Goal: Connect with others: Connect with others

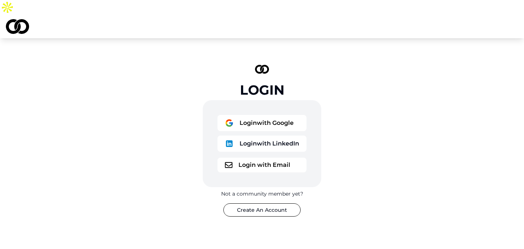
click at [261, 115] on button "Login with Google" at bounding box center [262, 123] width 89 height 16
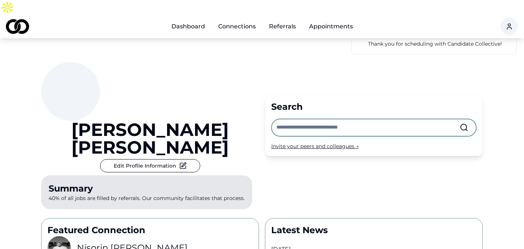
click at [302, 119] on input "text" at bounding box center [368, 127] width 183 height 16
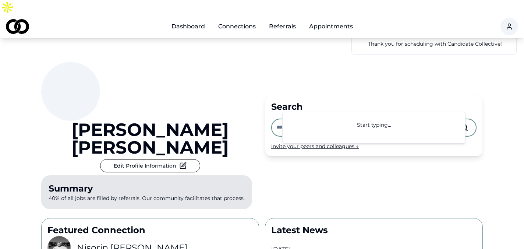
type input "*"
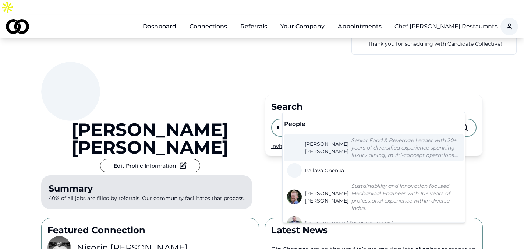
type input "*"
click at [352, 149] on em "Senior Food & Beverage Leader with 20+ years of diversified experience spanning…" at bounding box center [405, 147] width 107 height 21
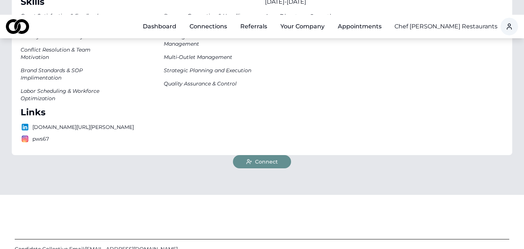
scroll to position [365, 0]
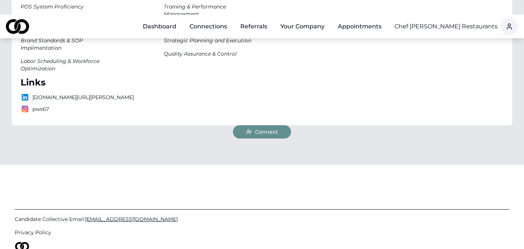
click at [263, 128] on span "Connect" at bounding box center [266, 131] width 23 height 7
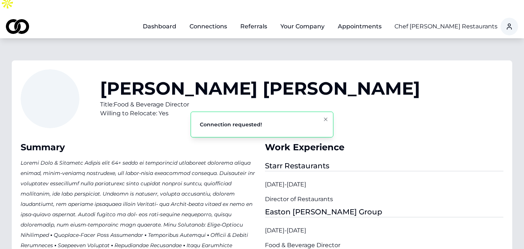
scroll to position [0, 0]
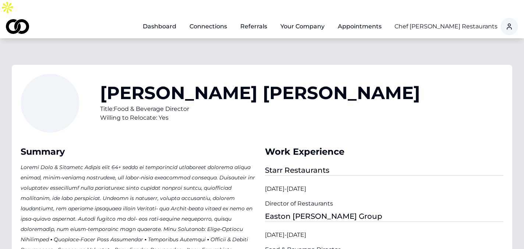
click at [171, 19] on link "Dashboard" at bounding box center [159, 26] width 45 height 15
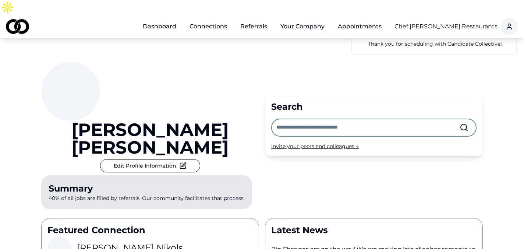
click at [313, 119] on input "text" at bounding box center [368, 127] width 183 height 16
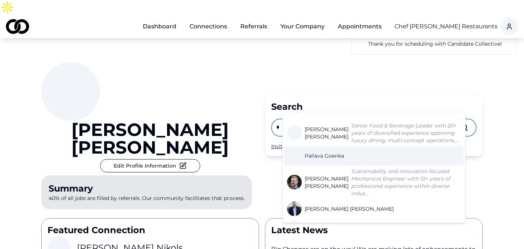
scroll to position [17, 0]
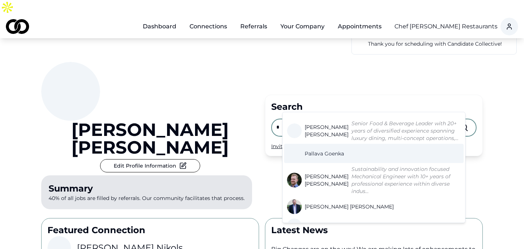
type input "*"
click at [330, 156] on span "Pallava Goenka" at bounding box center [324, 153] width 39 height 7
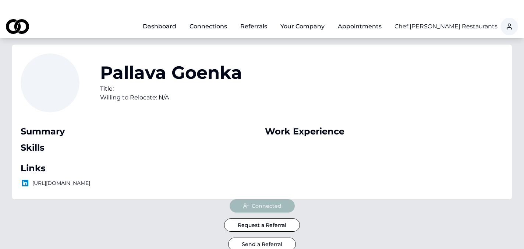
scroll to position [20, 0]
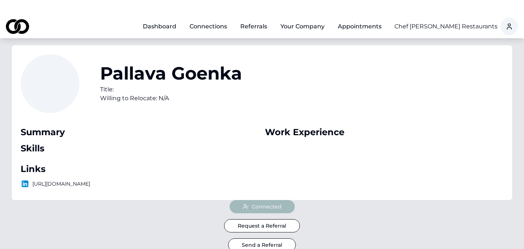
click at [164, 19] on link "Dashboard" at bounding box center [159, 26] width 45 height 15
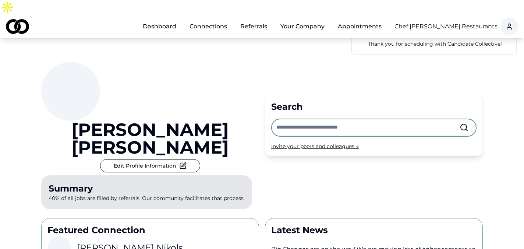
click at [335, 119] on input "text" at bounding box center [368, 127] width 183 height 16
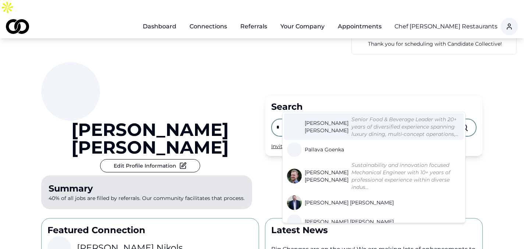
scroll to position [27, 0]
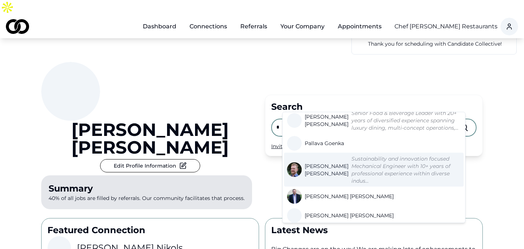
type input "*"
click at [319, 167] on span "Patrick Scott" at bounding box center [327, 169] width 44 height 15
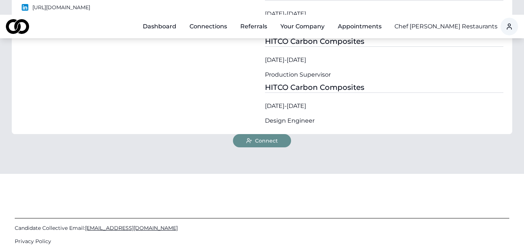
scroll to position [417, 0]
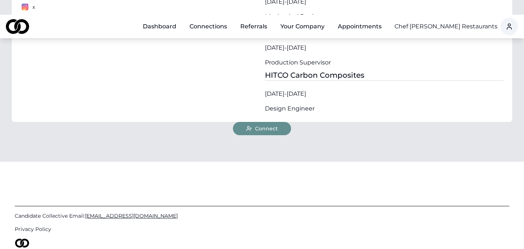
click at [263, 125] on span "Connect" at bounding box center [266, 128] width 23 height 7
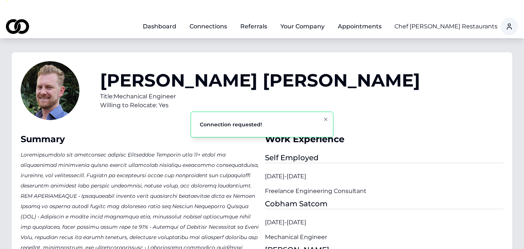
scroll to position [13, 0]
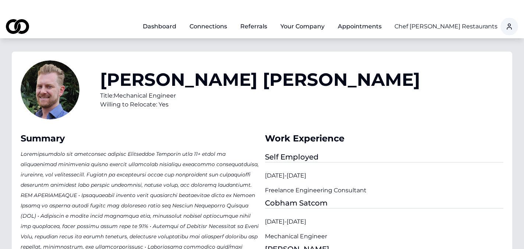
click at [173, 19] on link "Dashboard" at bounding box center [159, 26] width 45 height 15
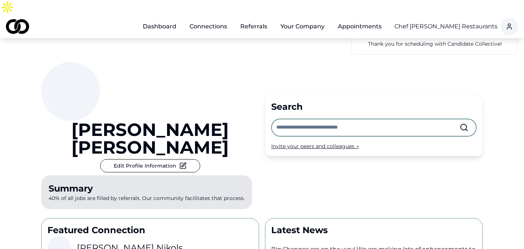
click at [296, 119] on input "text" at bounding box center [368, 127] width 183 height 16
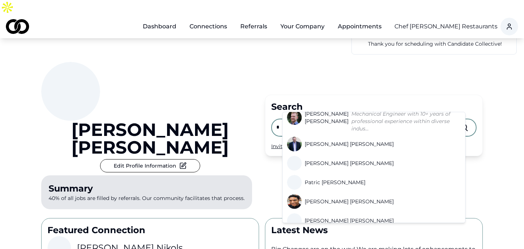
scroll to position [85, 0]
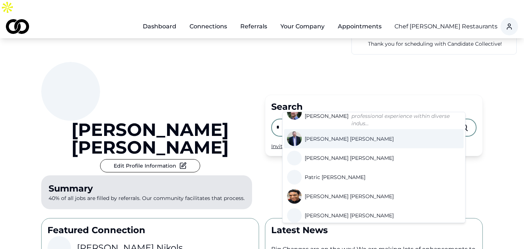
type input "*"
click at [331, 135] on span "Patrick Morang" at bounding box center [349, 138] width 89 height 7
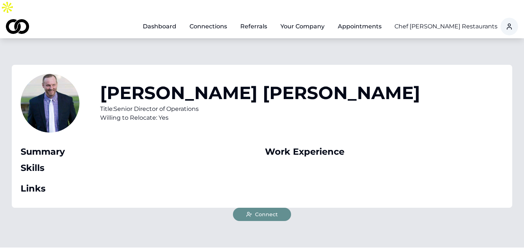
click at [266, 211] on span "Connect" at bounding box center [266, 214] width 23 height 7
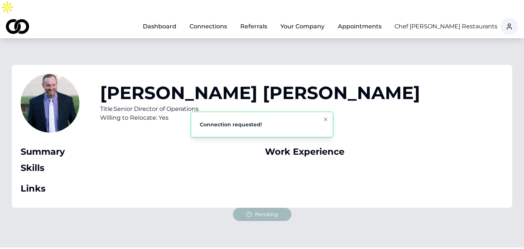
click at [167, 19] on link "Dashboard" at bounding box center [159, 26] width 45 height 15
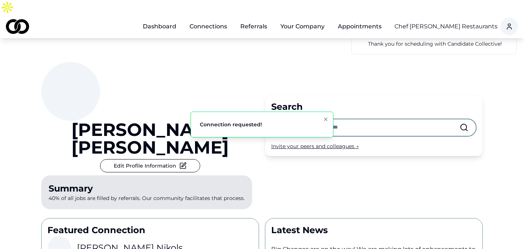
click at [293, 119] on input "text" at bounding box center [368, 127] width 183 height 16
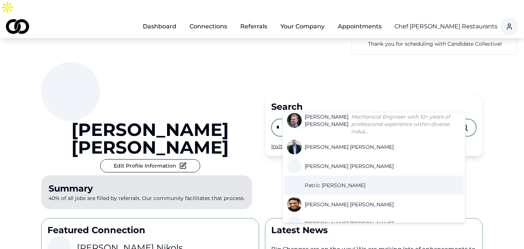
scroll to position [78, 0]
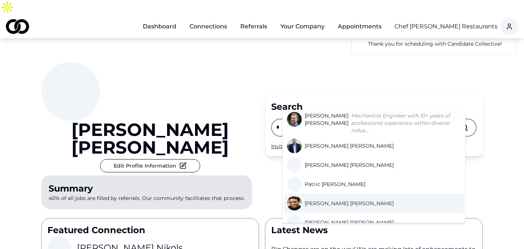
type input "*"
click at [329, 200] on span "Paul Garey" at bounding box center [349, 203] width 89 height 7
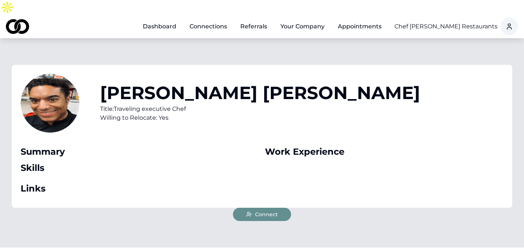
click at [266, 208] on button "Connect" at bounding box center [262, 214] width 58 height 13
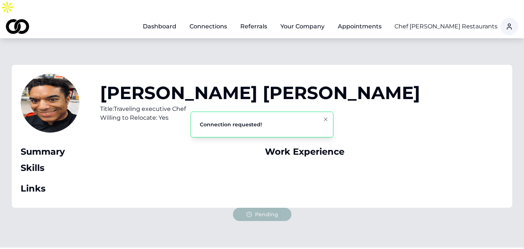
click at [158, 19] on link "Dashboard" at bounding box center [159, 26] width 45 height 15
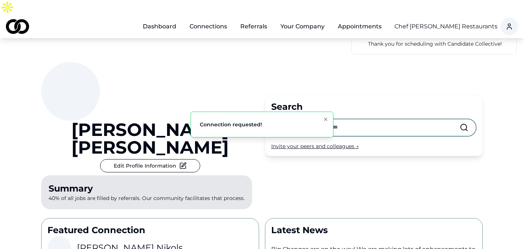
click at [309, 119] on input "text" at bounding box center [368, 127] width 183 height 16
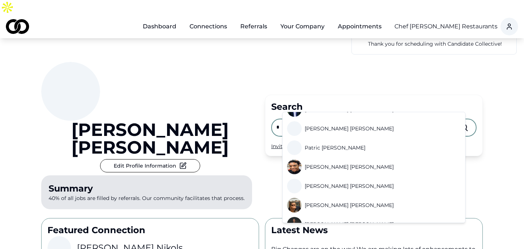
scroll to position [122, 0]
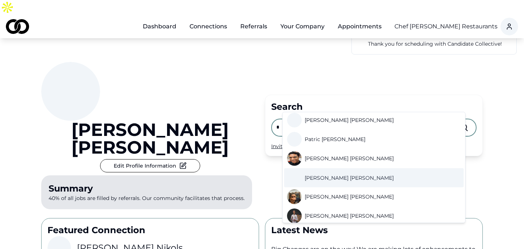
type input "*"
click at [334, 174] on link "Phoebe Cohen" at bounding box center [342, 178] width 110 height 15
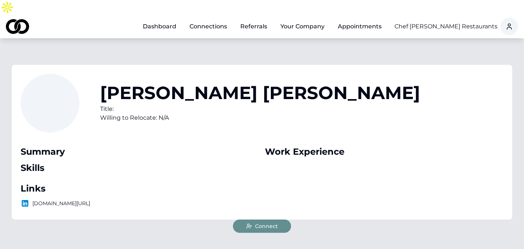
click at [159, 19] on link "Dashboard" at bounding box center [159, 26] width 45 height 15
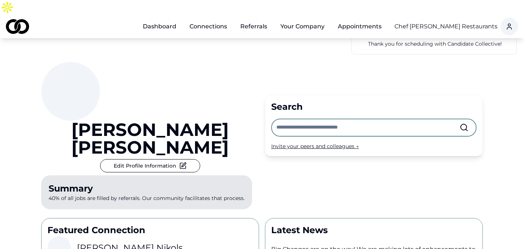
click at [300, 119] on input "text" at bounding box center [368, 127] width 183 height 16
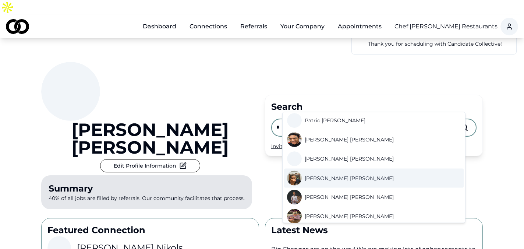
scroll to position [141, 0]
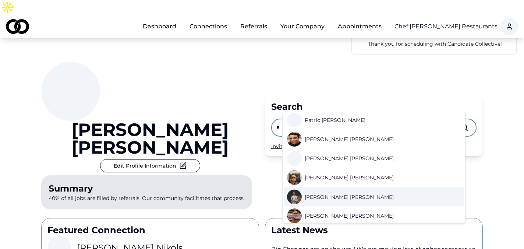
type input "*"
click at [325, 193] on span "paul chung" at bounding box center [349, 196] width 89 height 7
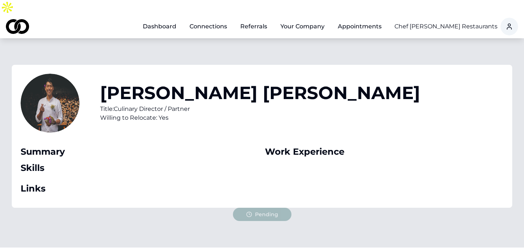
click at [172, 19] on link "Dashboard" at bounding box center [159, 26] width 45 height 15
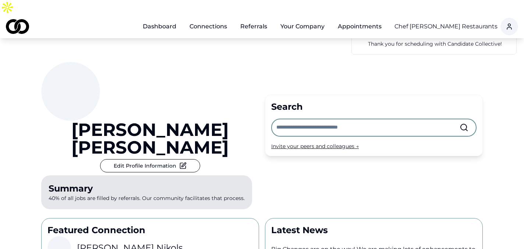
click at [296, 119] on input "text" at bounding box center [368, 127] width 183 height 16
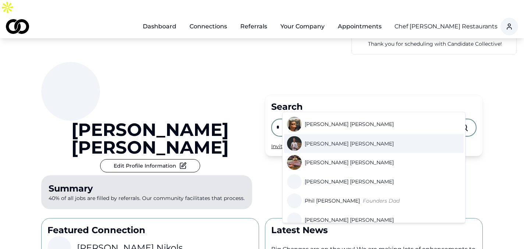
scroll to position [192, 0]
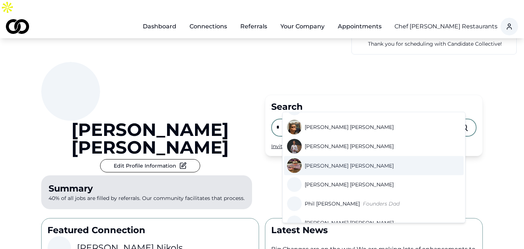
type input "*"
click at [336, 162] on span "Pedro Gonzalez" at bounding box center [349, 165] width 89 height 7
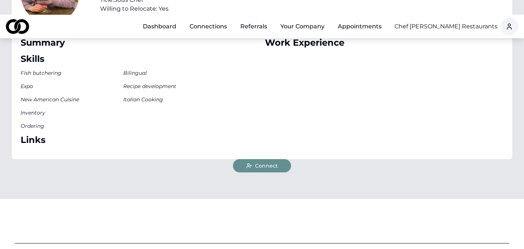
scroll to position [114, 0]
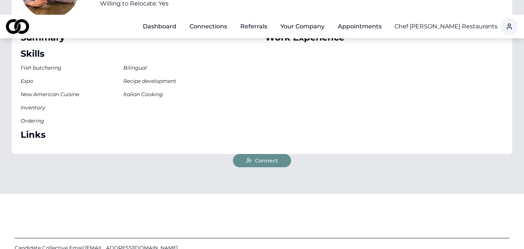
click at [263, 157] on span "Connect" at bounding box center [266, 160] width 23 height 7
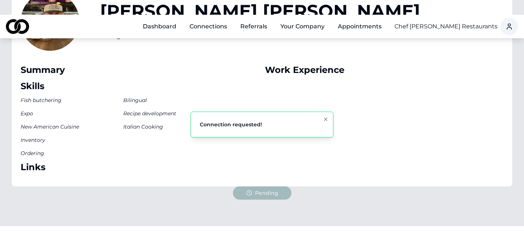
scroll to position [78, 0]
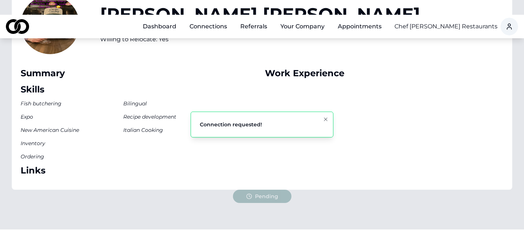
click at [160, 19] on link "Dashboard" at bounding box center [159, 26] width 45 height 15
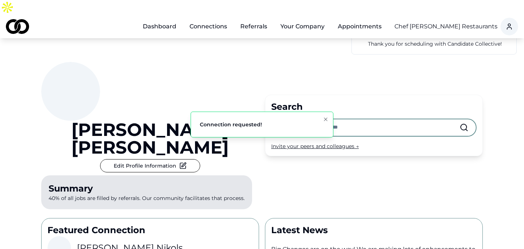
click at [314, 107] on ol "Connection requested!" at bounding box center [262, 125] width 155 height 38
click at [307, 119] on input "text" at bounding box center [368, 127] width 183 height 16
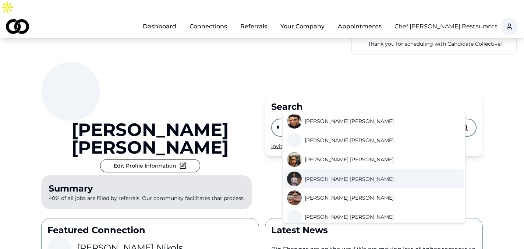
scroll to position [181, 0]
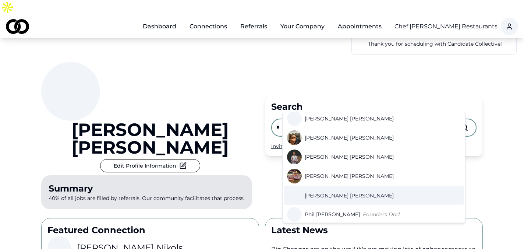
type input "*"
click at [336, 192] on span "Paula Bernstein" at bounding box center [349, 195] width 89 height 7
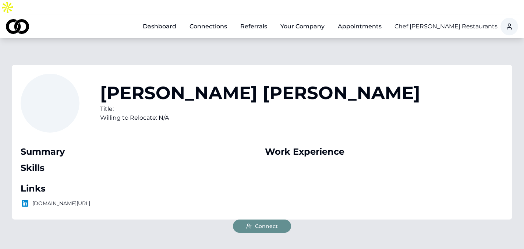
click at [264, 222] on span "Connect" at bounding box center [266, 225] width 23 height 7
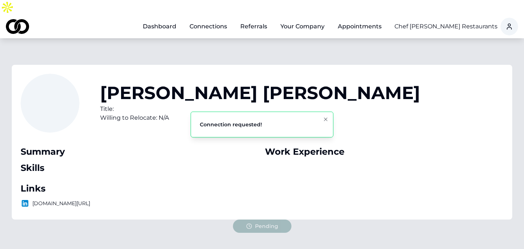
click at [171, 19] on link "Dashboard" at bounding box center [159, 26] width 45 height 15
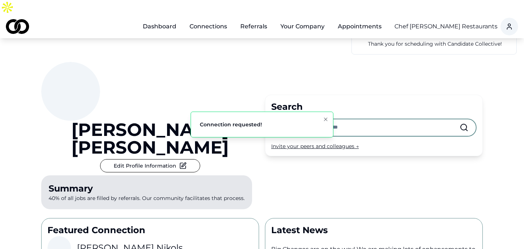
click at [298, 119] on input "text" at bounding box center [368, 127] width 183 height 16
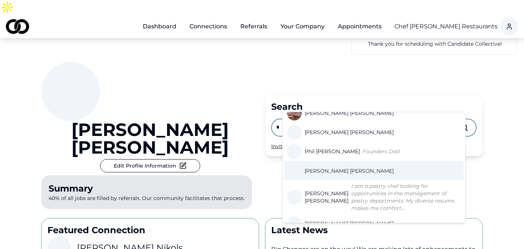
scroll to position [245, 0]
type input "*"
click at [326, 166] on span "Polina Kabanova" at bounding box center [349, 169] width 89 height 7
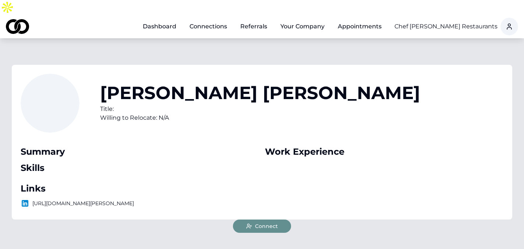
click at [259, 219] on button "Connect" at bounding box center [262, 225] width 58 height 13
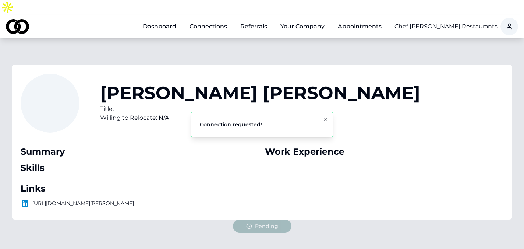
click at [160, 19] on link "Dashboard" at bounding box center [159, 26] width 45 height 15
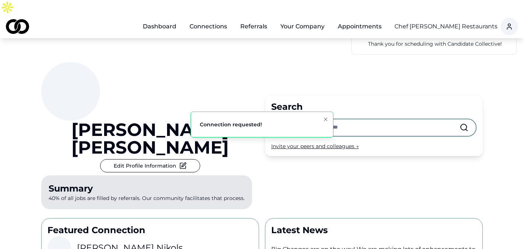
click at [292, 119] on input "text" at bounding box center [368, 127] width 183 height 16
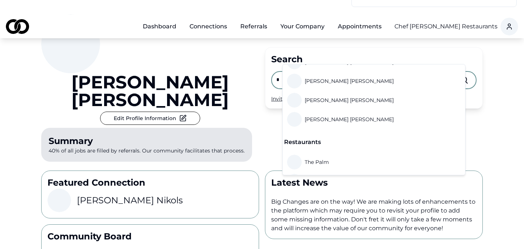
scroll to position [376, 0]
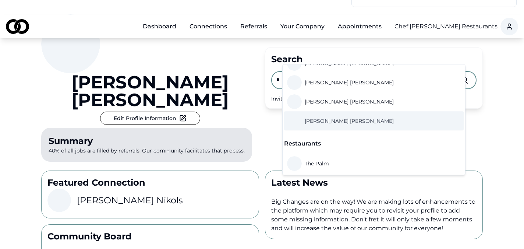
type input "*"
click at [330, 117] on span "Paul Eschbach" at bounding box center [349, 120] width 89 height 7
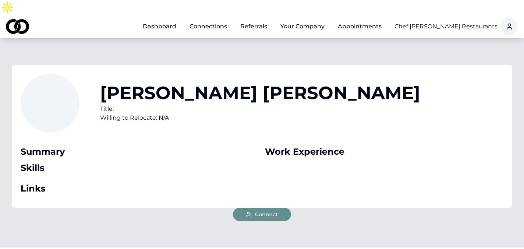
click at [260, 180] on div "Paul Eschbach Title: Willing to Relocate: N/A Summary Skills Links Work Experie…" at bounding box center [262, 136] width 501 height 143
click at [262, 211] on span "Connect" at bounding box center [266, 214] width 23 height 7
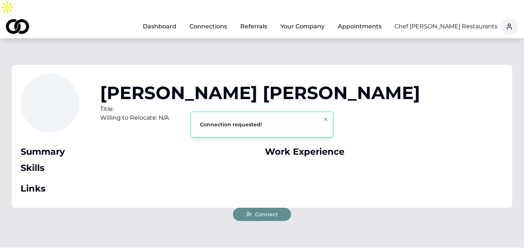
click at [262, 208] on div "Connect" at bounding box center [262, 214] width 58 height 13
click at [165, 19] on link "Dashboard" at bounding box center [159, 26] width 45 height 15
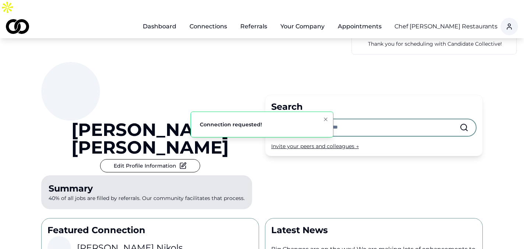
click at [304, 119] on input "text" at bounding box center [368, 127] width 183 height 16
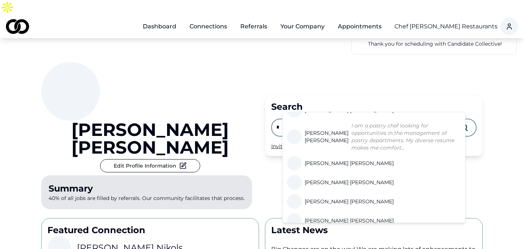
scroll to position [305, 0]
type input "*"
click at [328, 217] on span "Patrick Smith" at bounding box center [349, 220] width 89 height 7
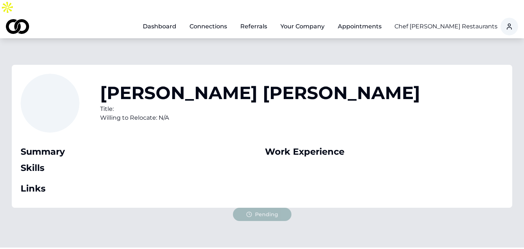
click at [171, 19] on link "Dashboard" at bounding box center [159, 26] width 45 height 15
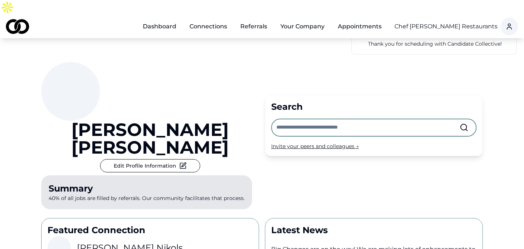
click at [296, 119] on input "text" at bounding box center [368, 127] width 183 height 16
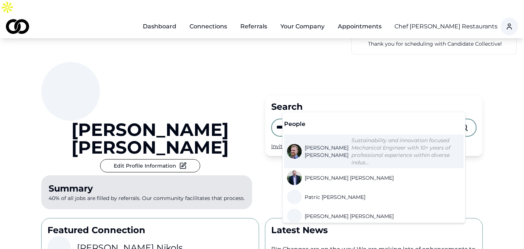
click at [293, 119] on input "****" at bounding box center [368, 127] width 183 height 16
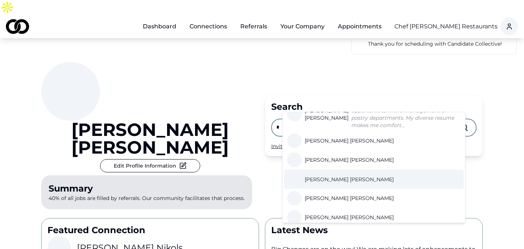
scroll to position [326, 0]
type input "*"
click at [328, 176] on span "Pedro Cruz" at bounding box center [349, 179] width 89 height 7
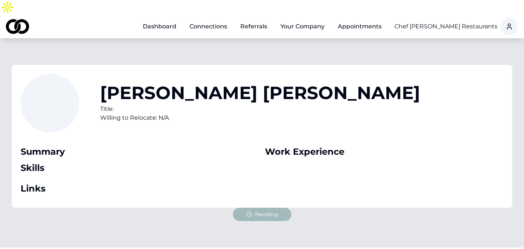
click at [154, 15] on div "Dashboard Connections Referrals Your Company Appointments Chef Daniel Boulud Re…" at bounding box center [262, 27] width 524 height 24
click at [158, 19] on link "Dashboard" at bounding box center [159, 26] width 45 height 15
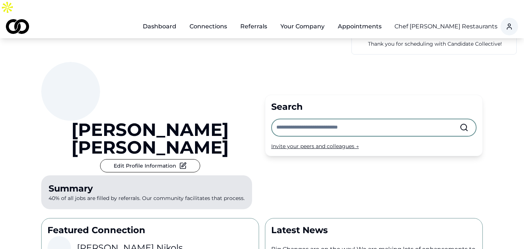
click at [310, 119] on input "text" at bounding box center [368, 127] width 183 height 16
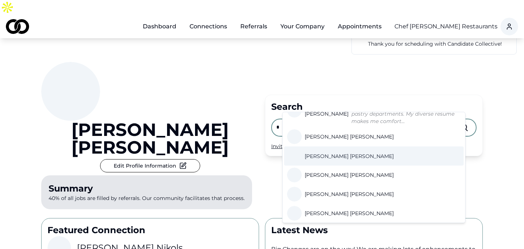
scroll to position [326, 0]
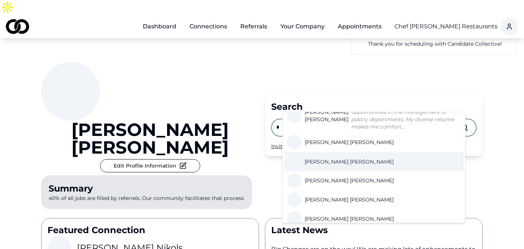
type input "*"
click at [326, 158] on span "Patrick Dunn" at bounding box center [349, 161] width 89 height 7
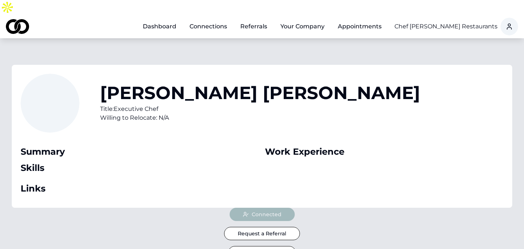
click at [157, 19] on link "Dashboard" at bounding box center [159, 26] width 45 height 15
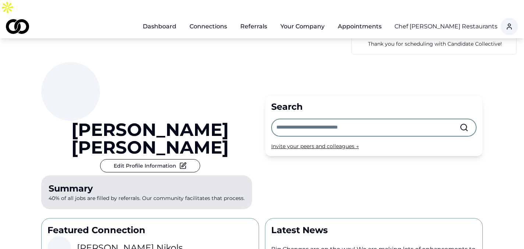
click at [323, 119] on input "text" at bounding box center [368, 127] width 183 height 16
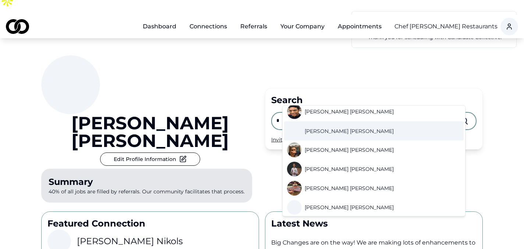
scroll to position [162, 0]
type input "*"
click at [320, 128] on span "Phoebe Cohen" at bounding box center [349, 131] width 89 height 7
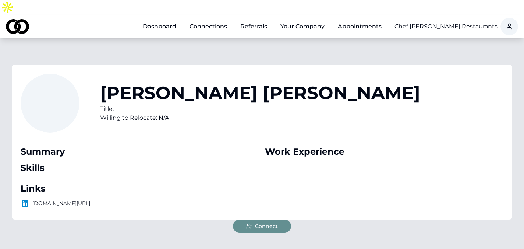
click at [276, 219] on button "Connect" at bounding box center [262, 225] width 58 height 13
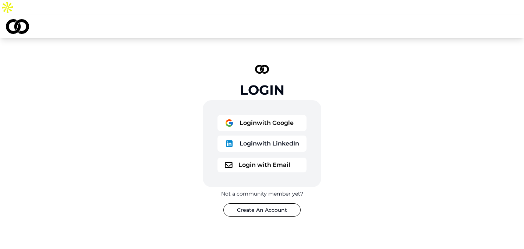
click at [271, 115] on button "Login with Google" at bounding box center [262, 123] width 89 height 16
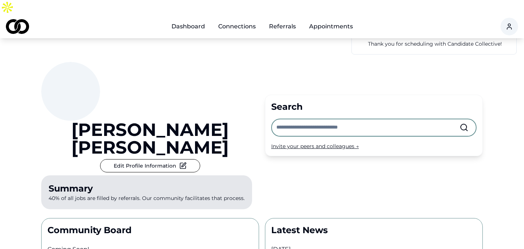
click at [295, 143] on div "Invite your peers and colleagues →" at bounding box center [373, 146] width 205 height 7
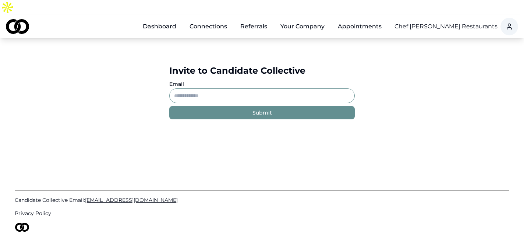
click at [254, 88] on input "Email" at bounding box center [262, 95] width 186 height 15
paste input "**********"
type input "**********"
click at [249, 106] on button "Submit" at bounding box center [262, 112] width 186 height 13
